Goal: Navigation & Orientation: Find specific page/section

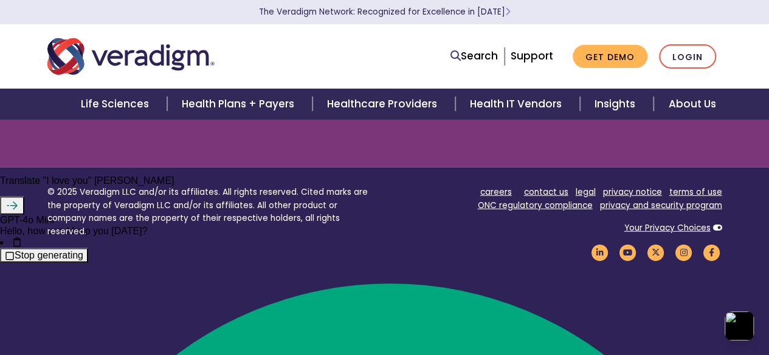
scroll to position [1517, 0]
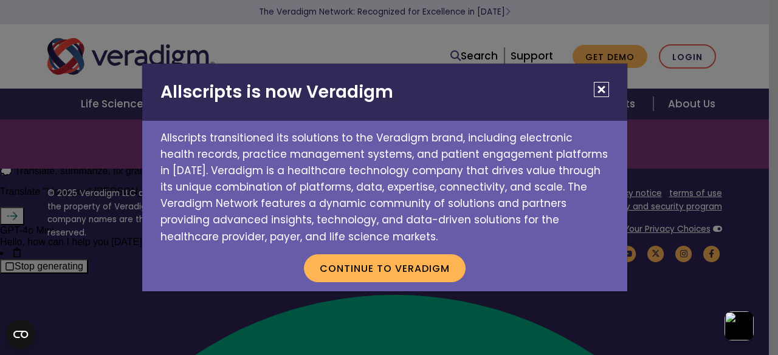
click at [511, 190] on p "Allscripts transitioned its solutions to the Veradigm brand, including electron…" at bounding box center [384, 183] width 485 height 125
click at [600, 97] on button "Close" at bounding box center [601, 89] width 15 height 15
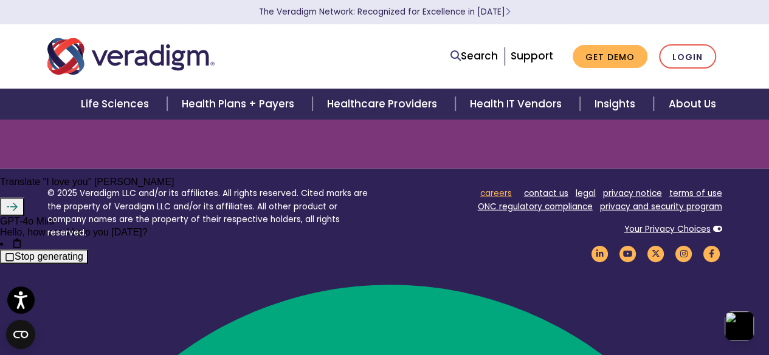
click at [501, 194] on link "careers" at bounding box center [496, 194] width 32 height 12
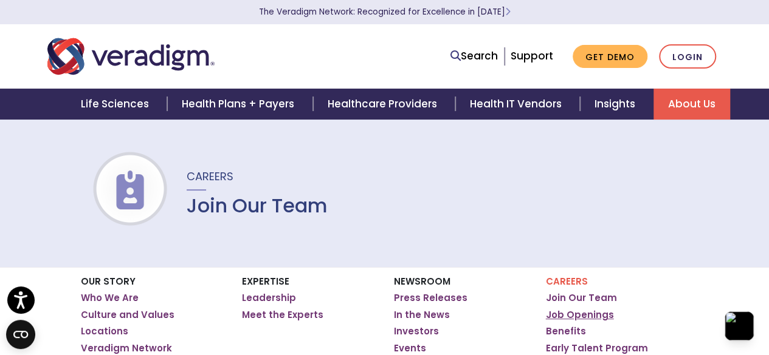
click at [561, 311] on link "Job Openings" at bounding box center [580, 315] width 68 height 12
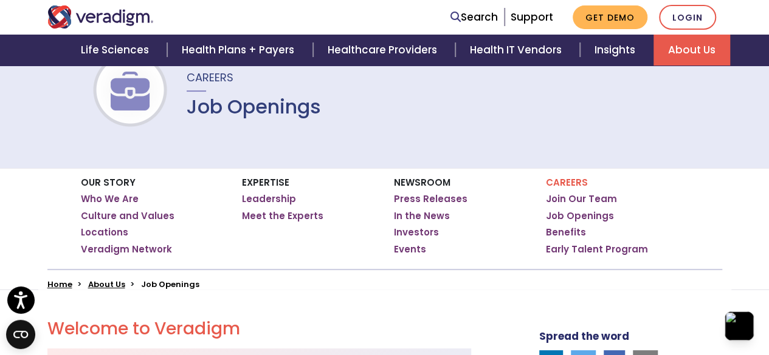
scroll to position [107, 0]
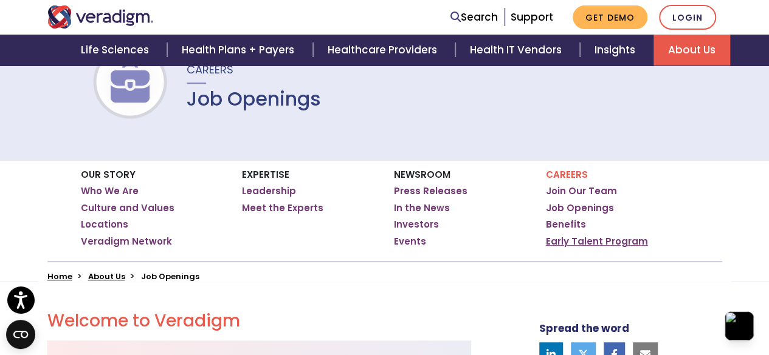
click at [554, 238] on link "Early Talent Program" at bounding box center [597, 242] width 102 height 12
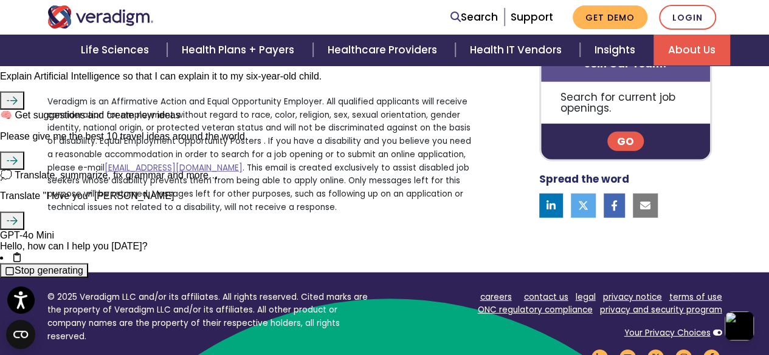
scroll to position [1502, 0]
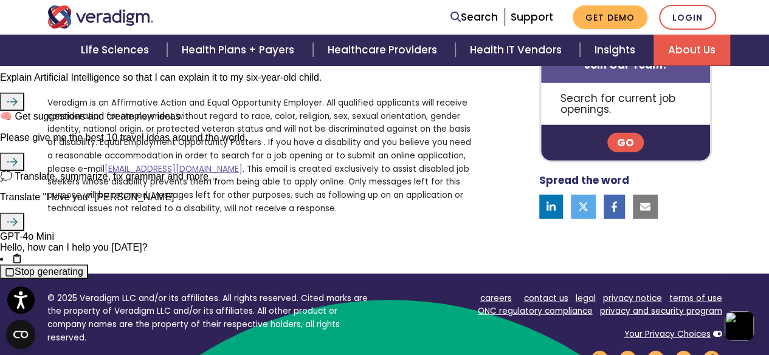
click at [627, 143] on link "Go" at bounding box center [625, 142] width 36 height 19
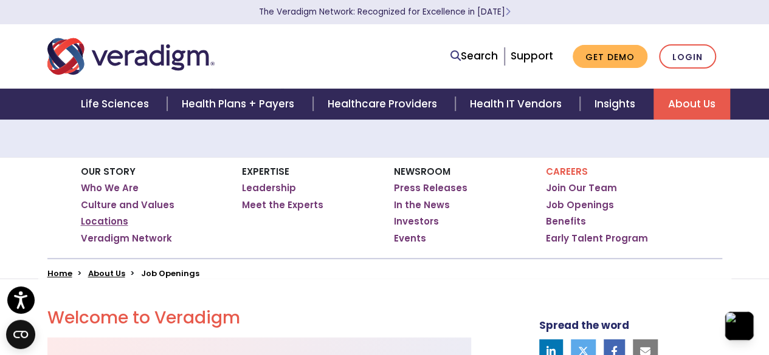
click at [113, 224] on link "Locations" at bounding box center [104, 222] width 47 height 12
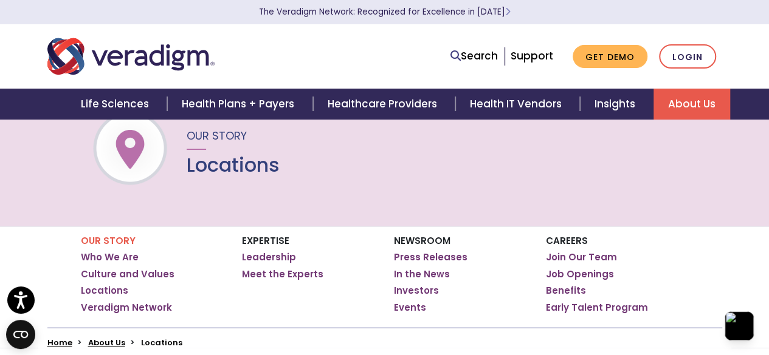
scroll to position [44, 0]
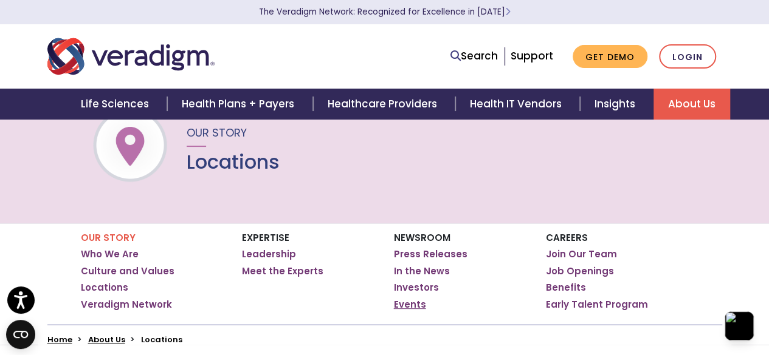
click at [397, 304] on link "Events" at bounding box center [410, 305] width 32 height 12
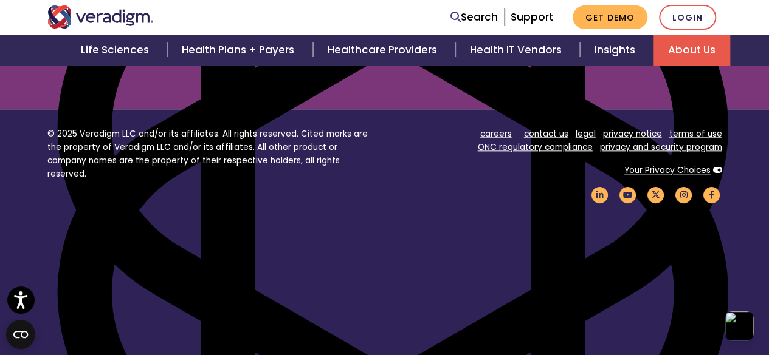
scroll to position [685, 0]
